Goal: Task Accomplishment & Management: Use online tool/utility

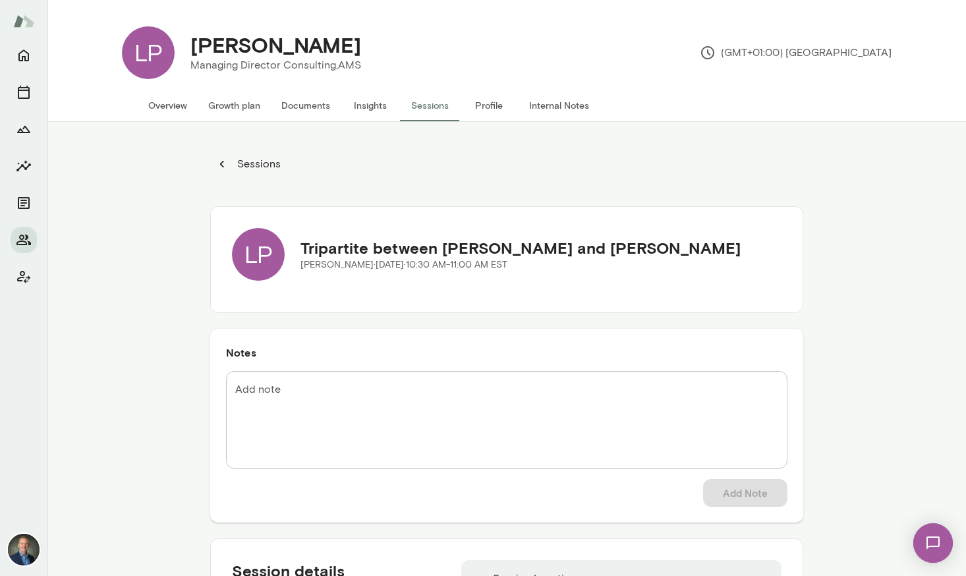
scroll to position [122, 0]
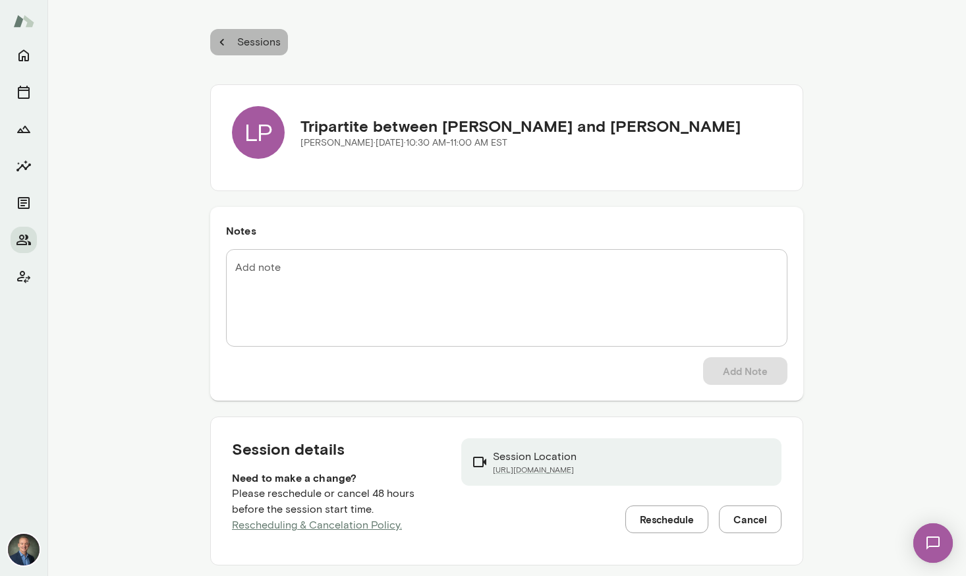
click at [236, 47] on p "Sessions" at bounding box center [258, 42] width 46 height 16
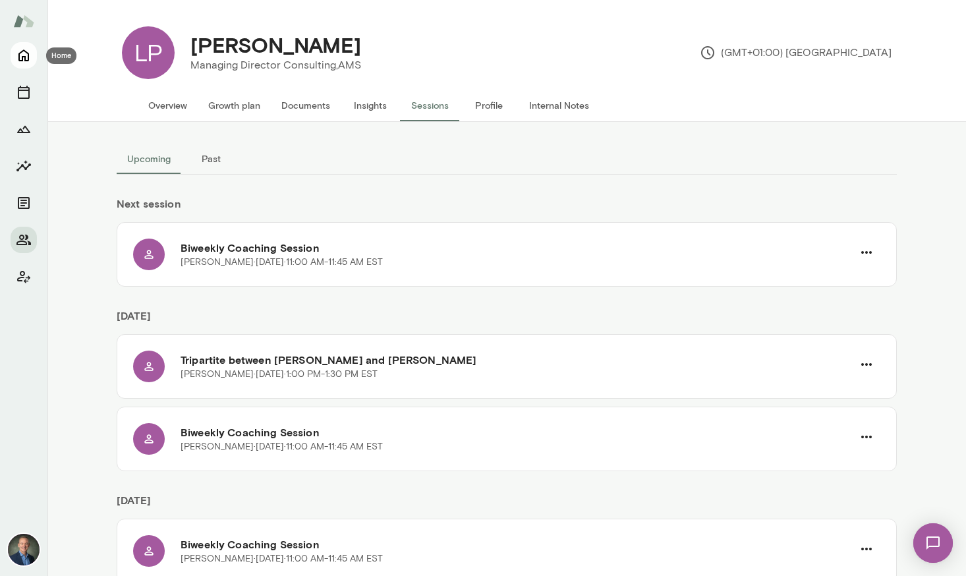
click at [27, 51] on icon "Home" at bounding box center [24, 55] width 16 height 16
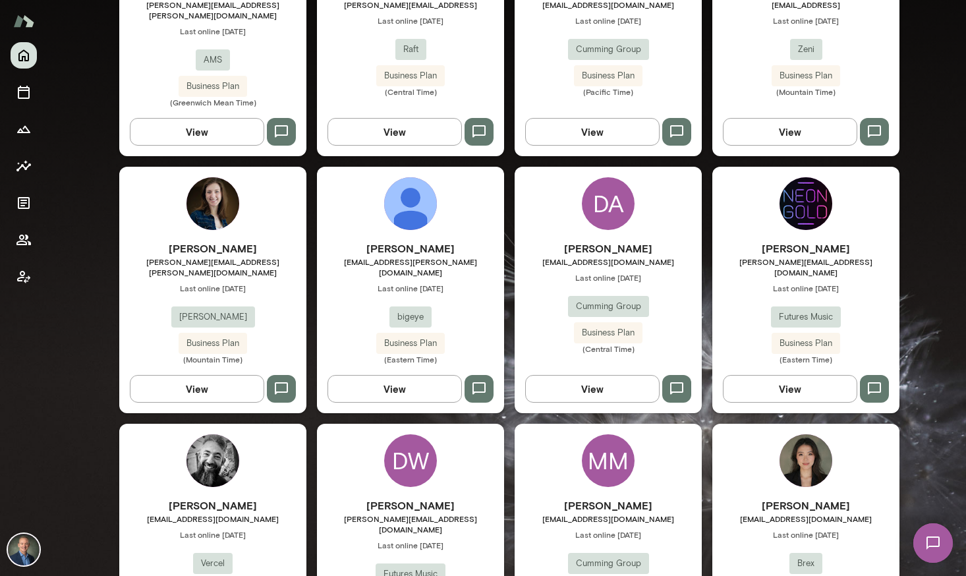
scroll to position [998, 0]
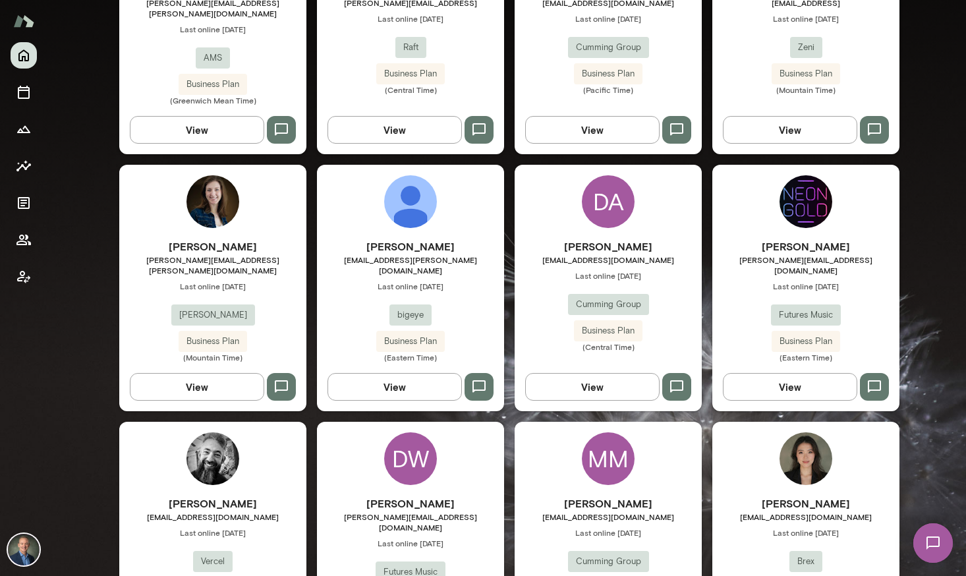
click at [263, 254] on span "[PERSON_NAME][EMAIL_ADDRESS][PERSON_NAME][DOMAIN_NAME]" at bounding box center [212, 264] width 187 height 21
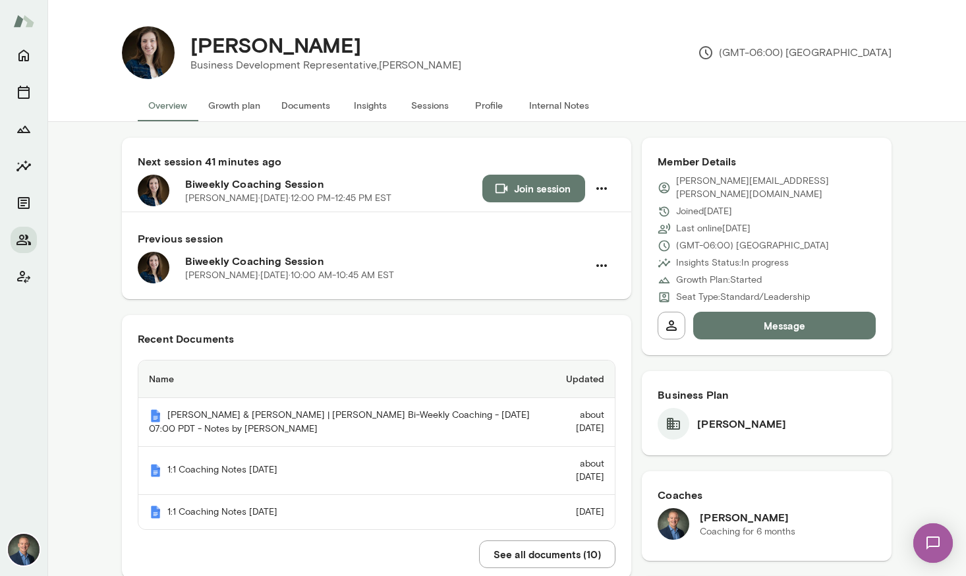
click at [368, 105] on button "Insights" at bounding box center [370, 106] width 59 height 32
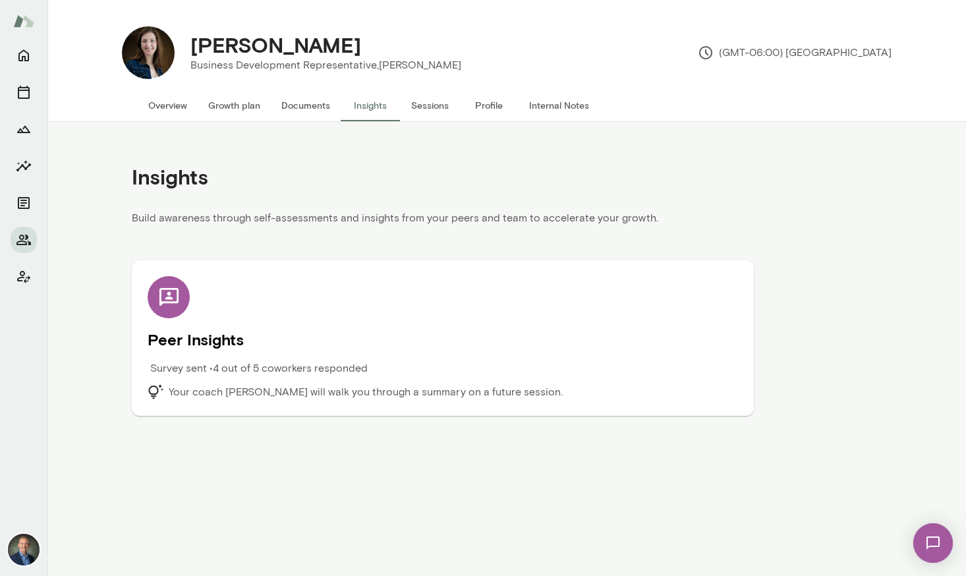
click at [336, 337] on h5 "Peer Insights" at bounding box center [443, 339] width 591 height 21
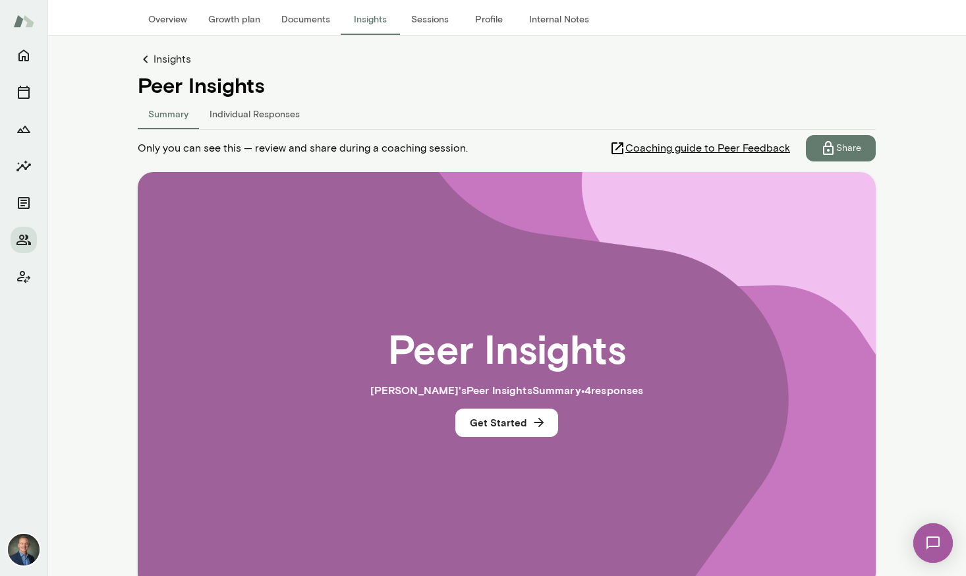
scroll to position [167, 0]
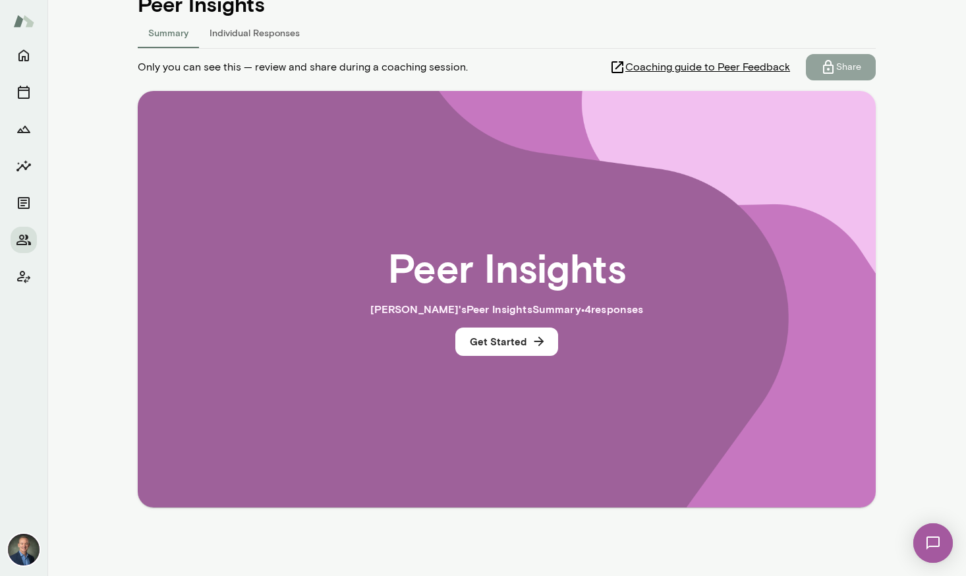
click at [843, 56] on button "Share" at bounding box center [841, 67] width 70 height 26
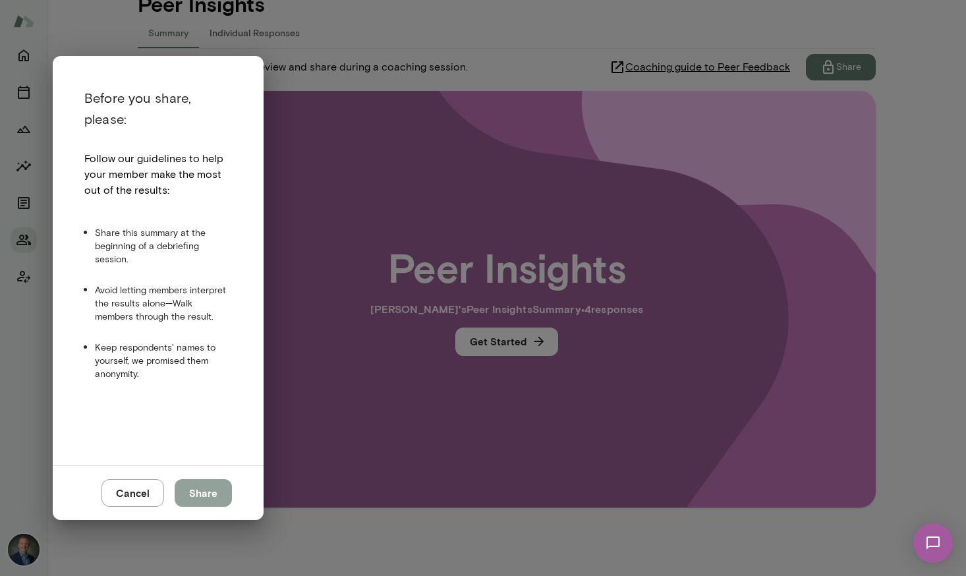
click at [222, 491] on button "Share" at bounding box center [203, 493] width 57 height 28
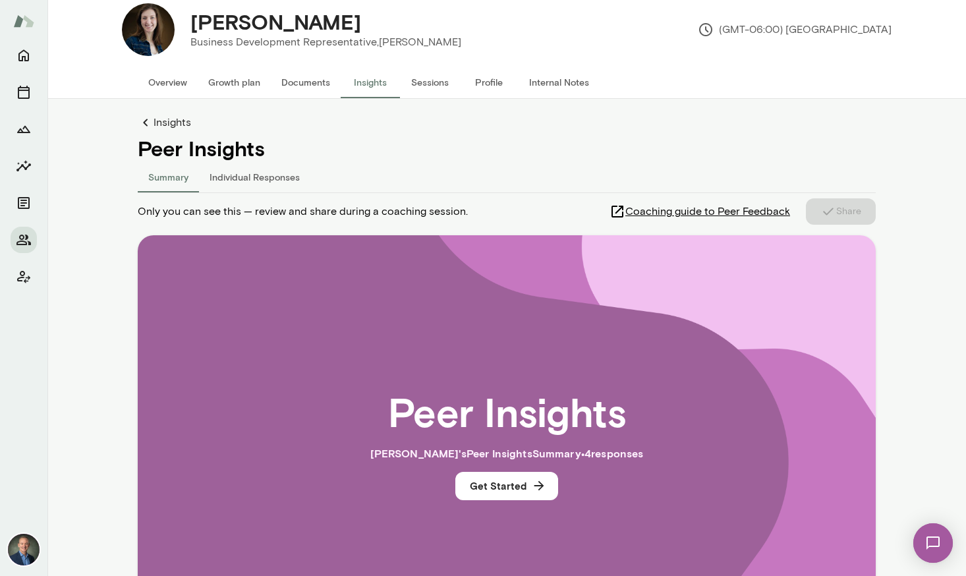
scroll to position [0, 0]
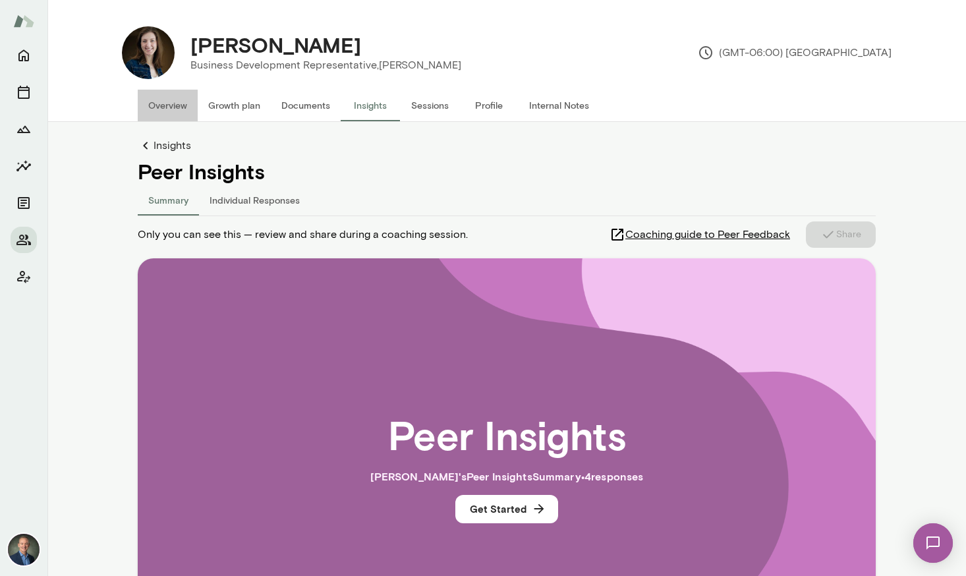
click at [170, 106] on button "Overview" at bounding box center [168, 106] width 60 height 32
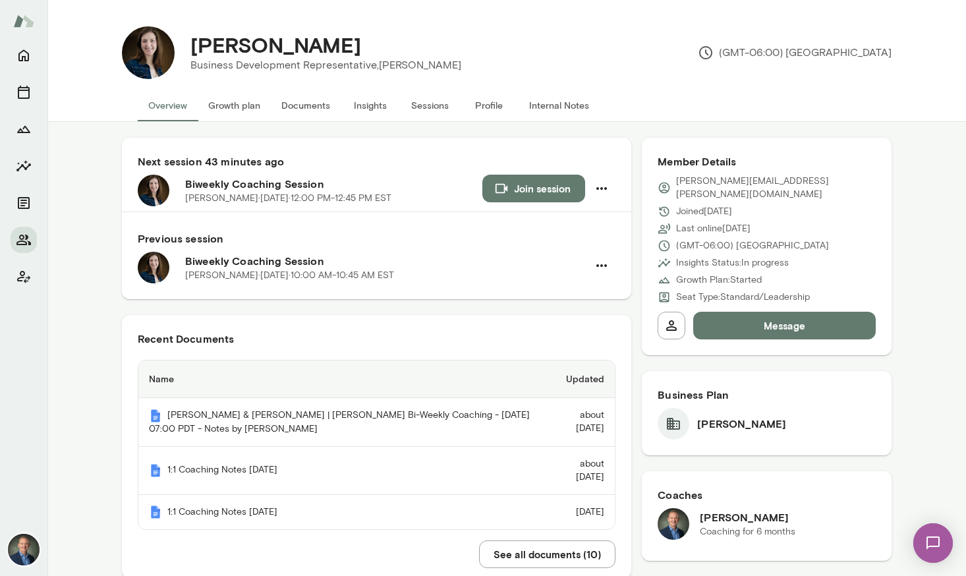
click at [321, 104] on button "Documents" at bounding box center [306, 106] width 70 height 32
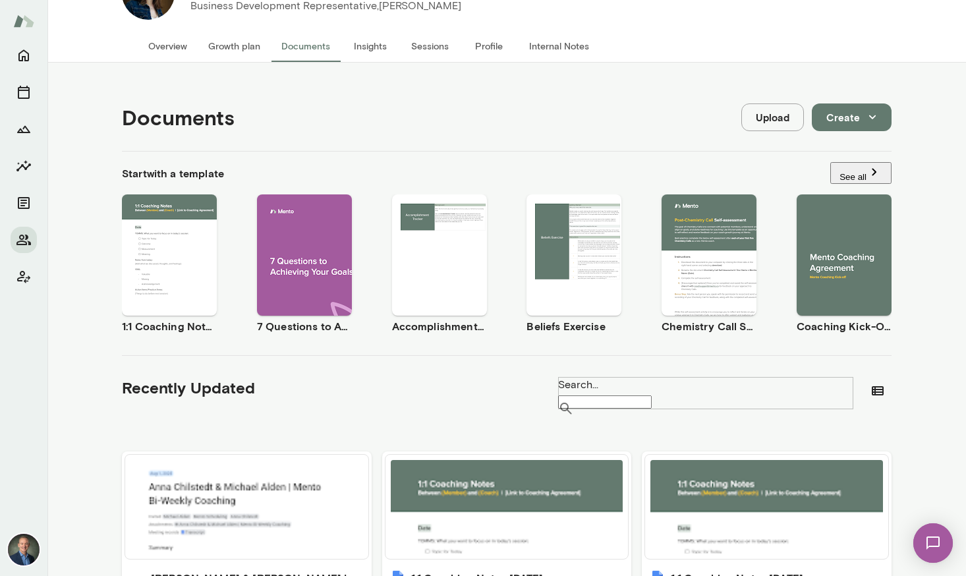
scroll to position [71, 0]
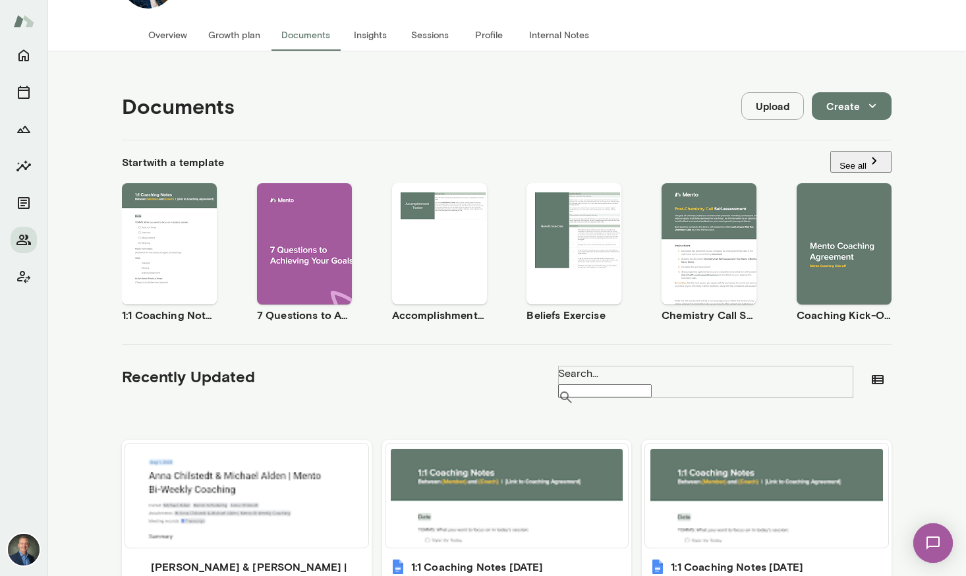
click at [193, 231] on span "Use template" at bounding box center [177, 233] width 47 height 9
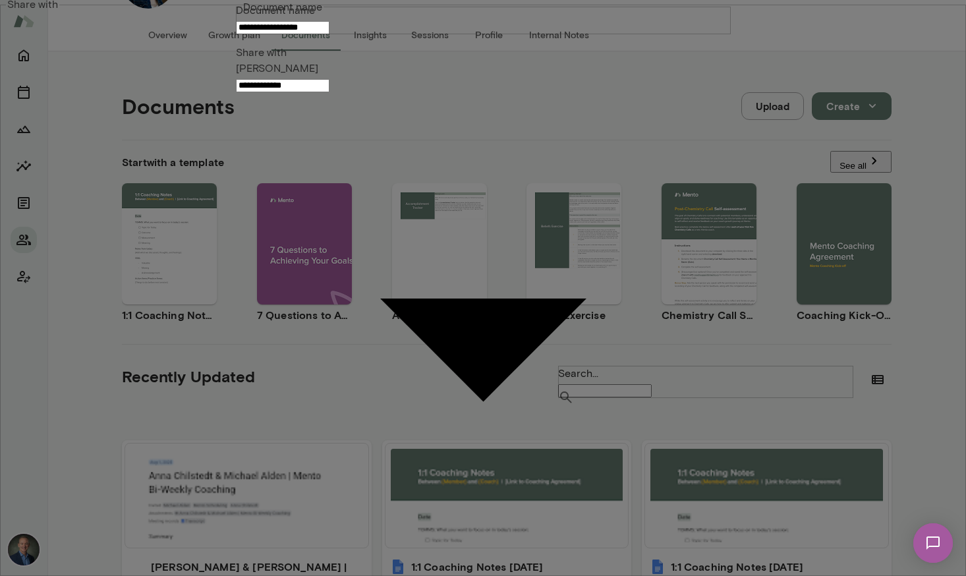
click at [330, 34] on input "**********" at bounding box center [283, 27] width 94 height 13
type input "**********"
